Goal: Download file/media

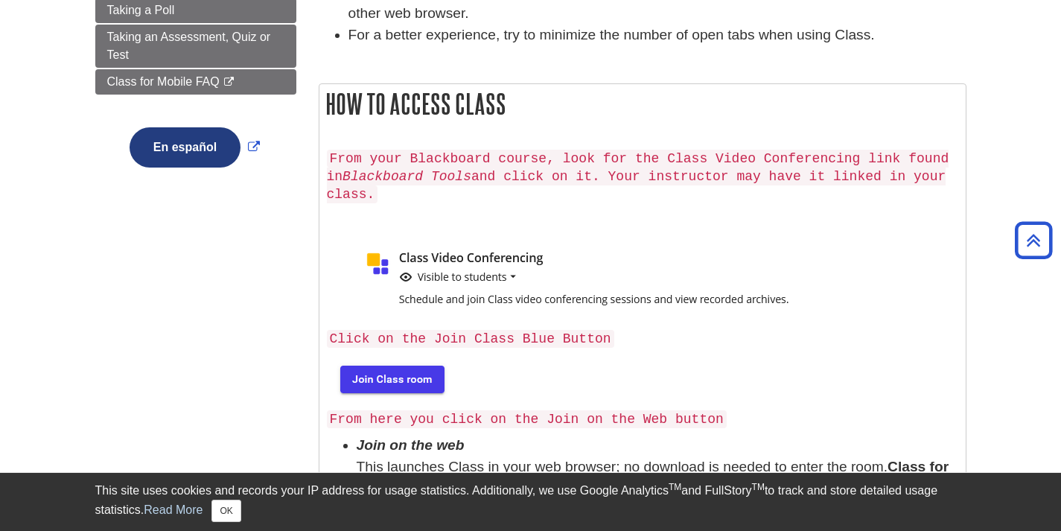
scroll to position [372, 0]
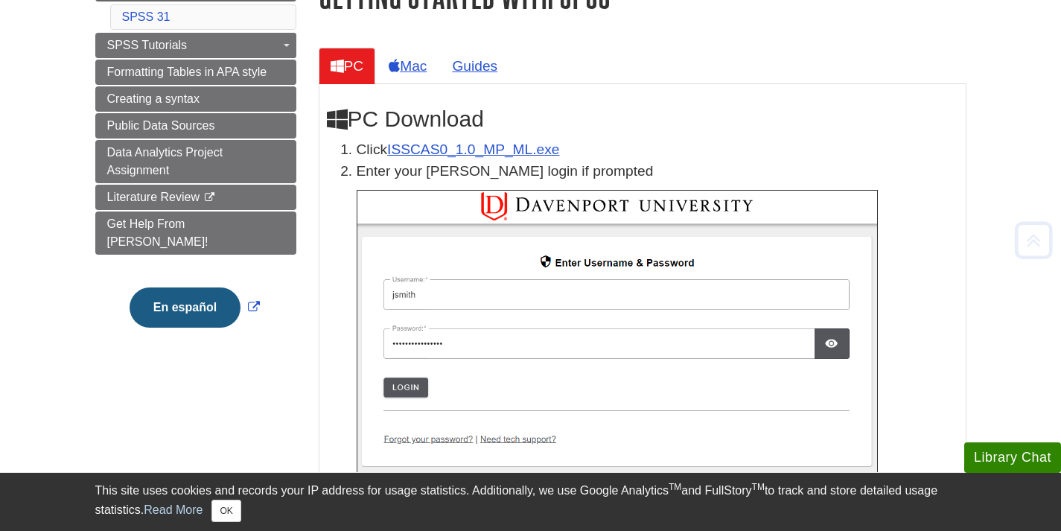
scroll to position [223, 0]
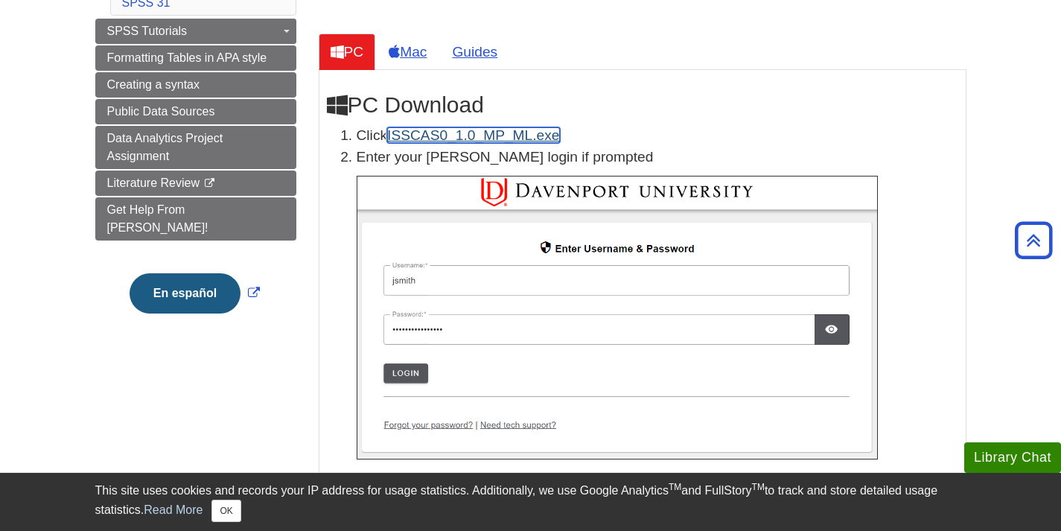
click at [442, 130] on link "ISSCAS0_1.0_MP_ML.exe" at bounding box center [473, 135] width 172 height 16
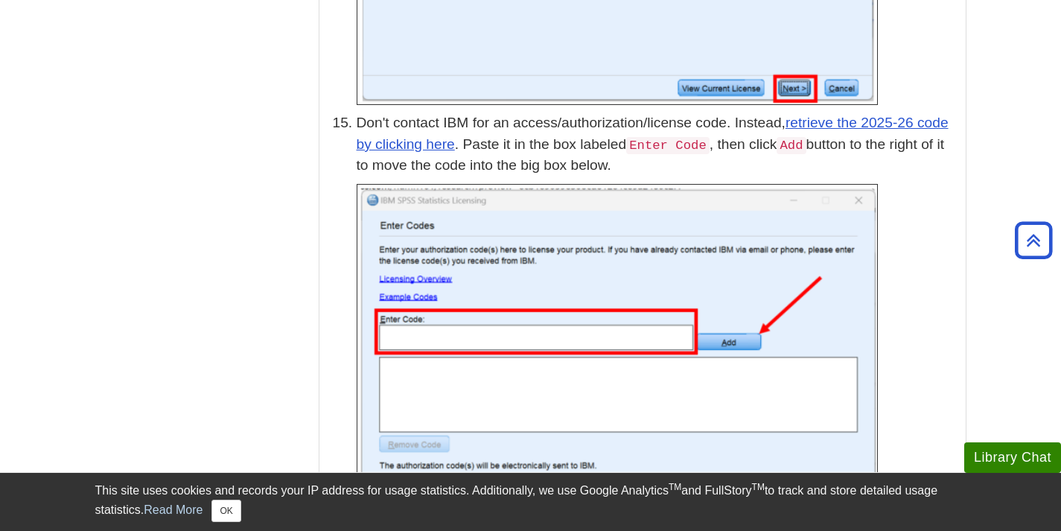
scroll to position [3985, 0]
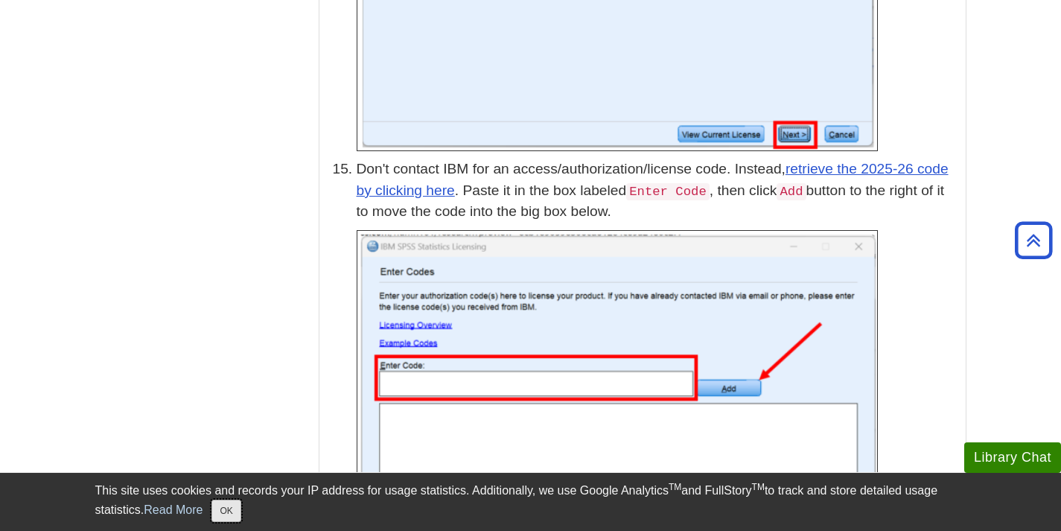
click at [230, 515] on button "OK" at bounding box center [225, 511] width 29 height 22
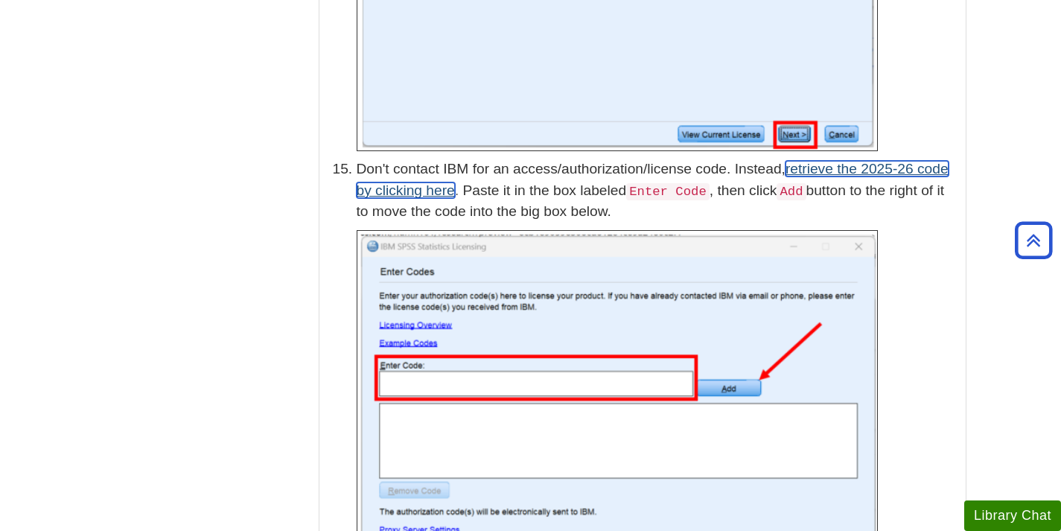
click at [869, 161] on link "retrieve the 2025-26 code by clicking here" at bounding box center [653, 179] width 592 height 37
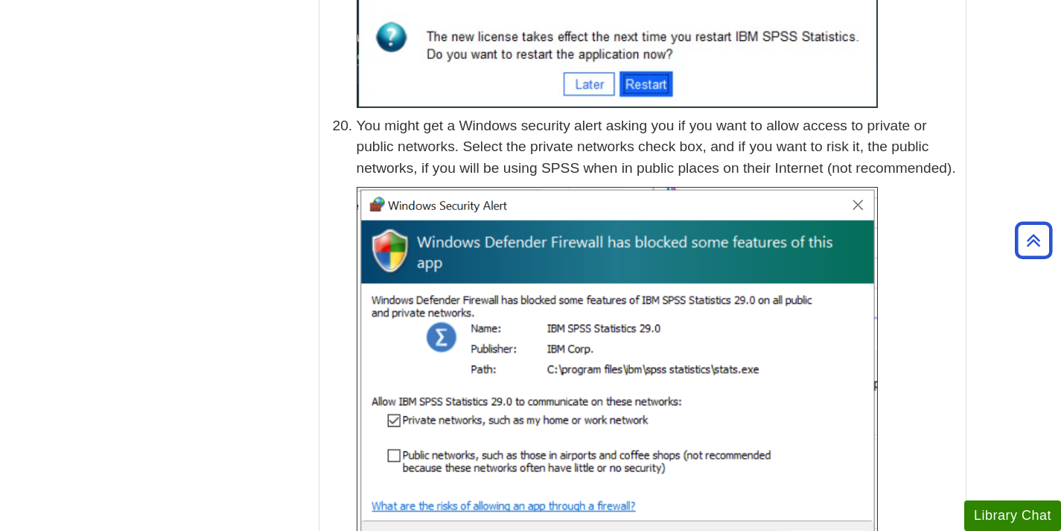
scroll to position [6144, 0]
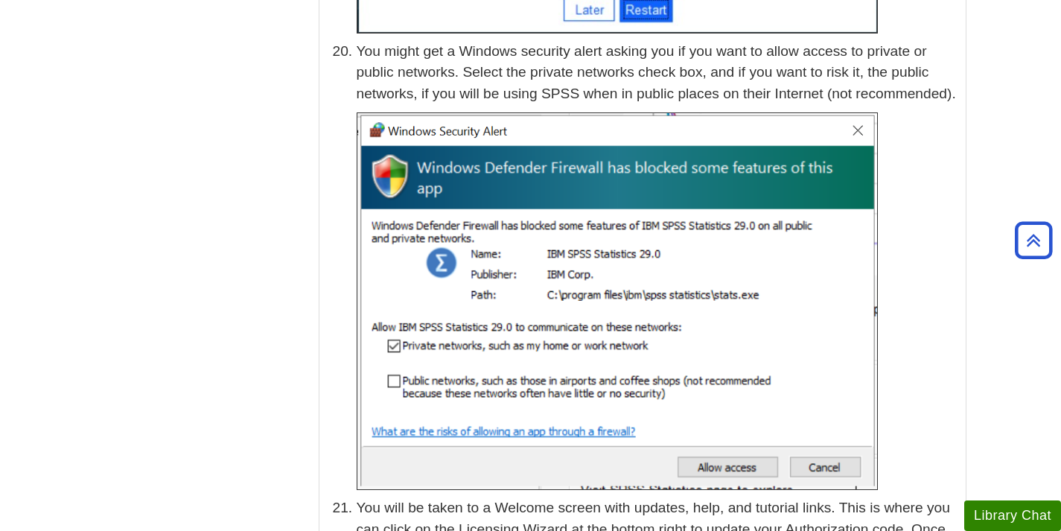
click at [942, 64] on p "You might get a Windows security alert asking you if you want to allow access t…" at bounding box center [658, 73] width 602 height 64
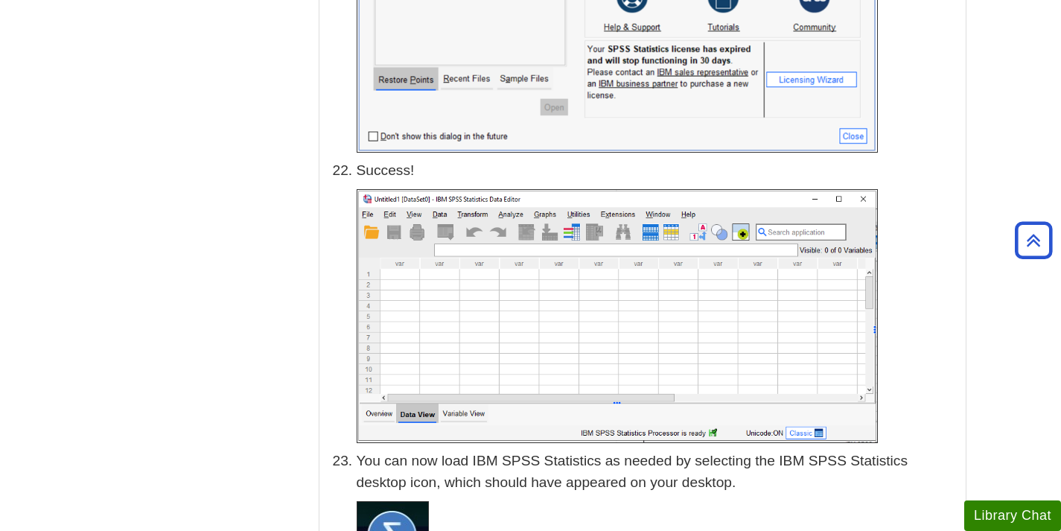
scroll to position [7261, 0]
